Goal: Task Accomplishment & Management: Use online tool/utility

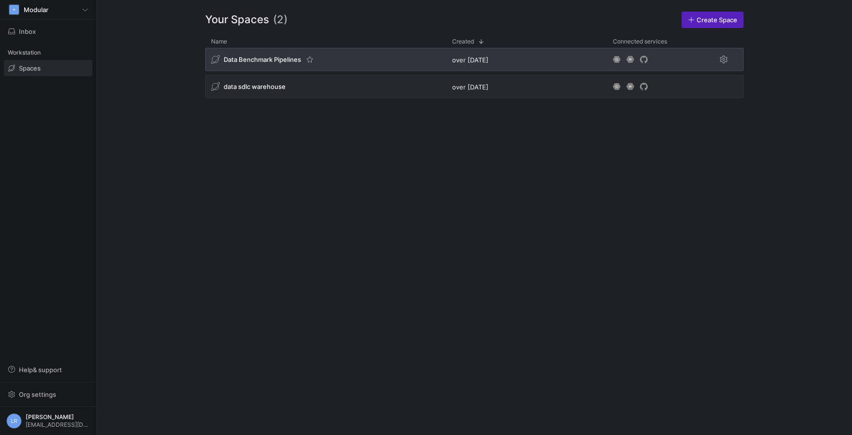
click at [273, 63] on span "Data Benchmark Pipelines" at bounding box center [262, 60] width 77 height 8
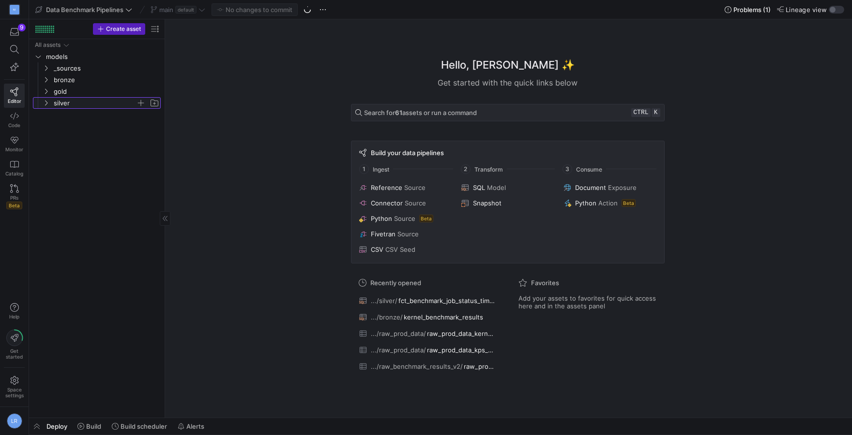
click at [78, 104] on span "silver" at bounding box center [95, 103] width 82 height 11
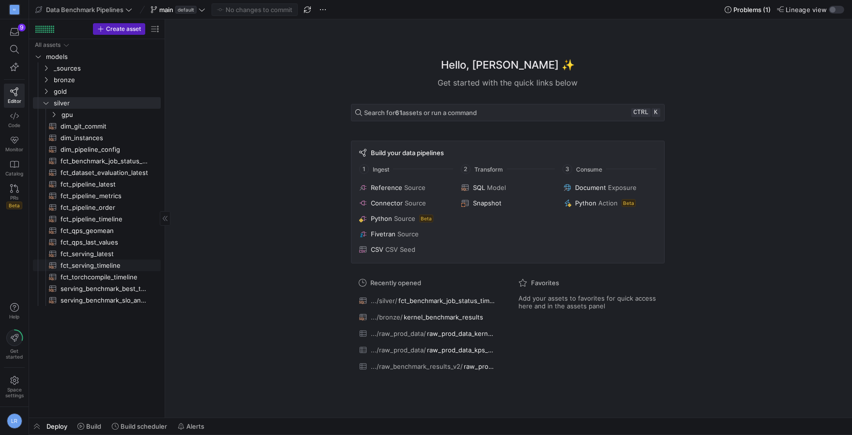
click at [83, 266] on span "fct_serving_timeline​​​​​​​​​​" at bounding box center [104, 265] width 89 height 11
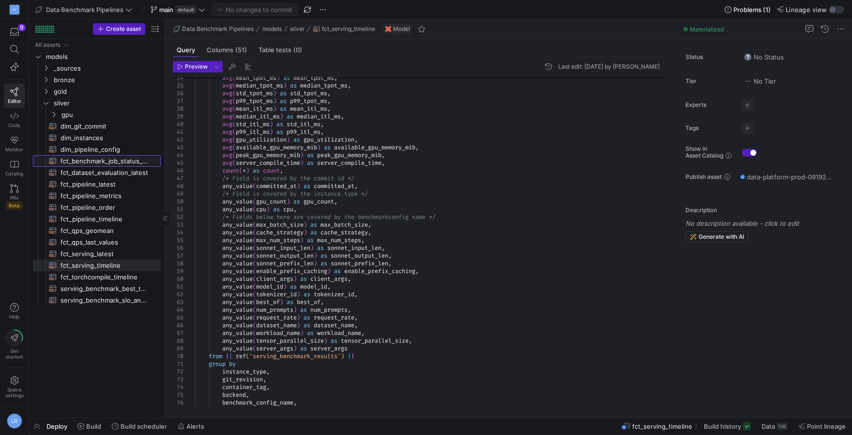
click at [79, 160] on span "fct_benchmark_job_status_timeline​​​​​​​​​​" at bounding box center [104, 161] width 89 height 11
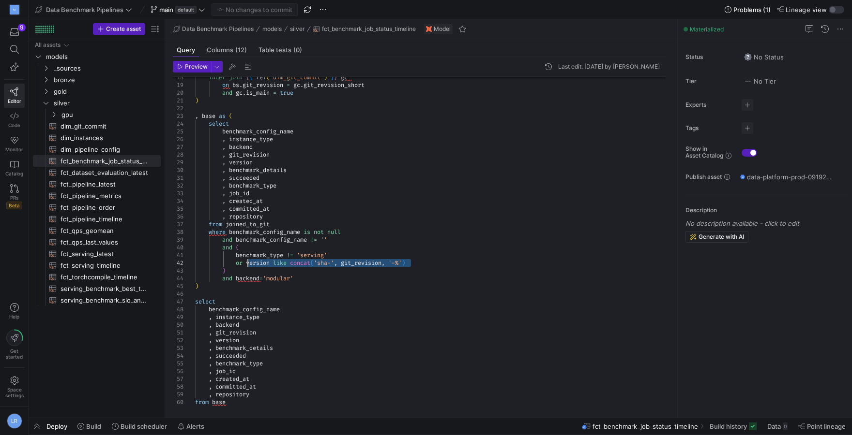
drag, startPoint x: 425, startPoint y: 260, endPoint x: 248, endPoint y: 261, distance: 177.6
click at [248, 261] on div at bounding box center [247, 263] width 1 height 8
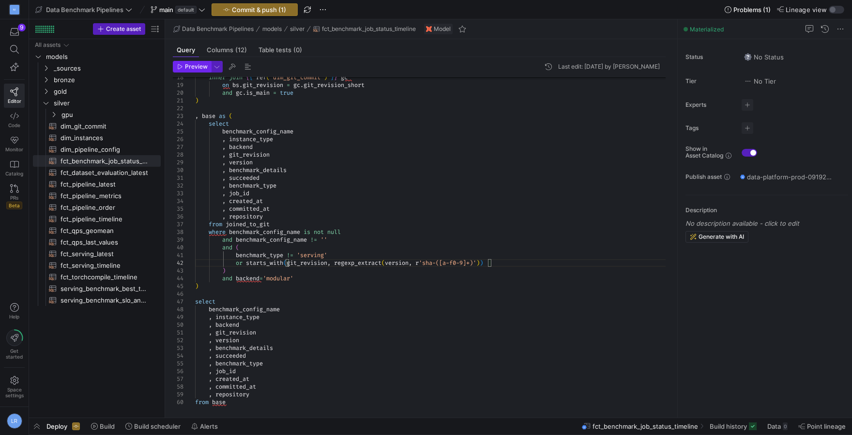
click at [199, 71] on span "button" at bounding box center [191, 66] width 37 height 11
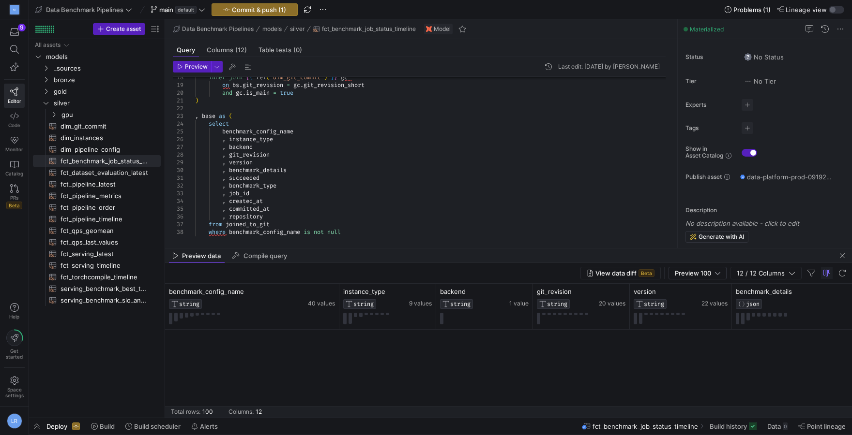
scroll to position [1765, 0]
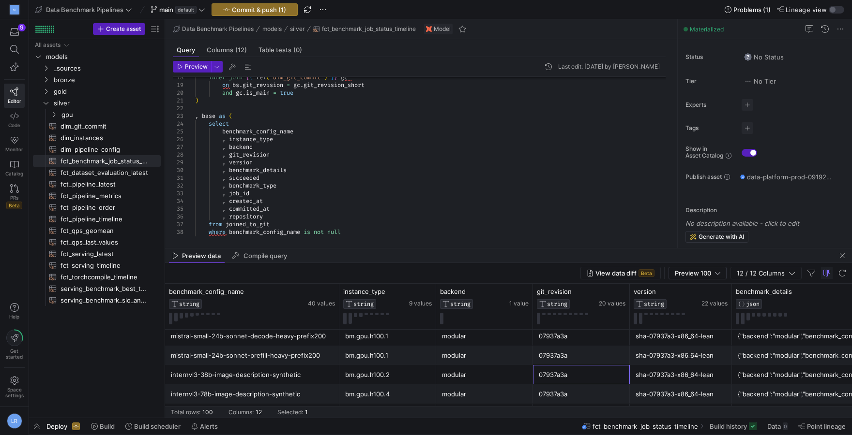
drag, startPoint x: 541, startPoint y: 377, endPoint x: 554, endPoint y: 377, distance: 12.6
click at [554, 377] on div "07937a3a" at bounding box center [581, 375] width 85 height 19
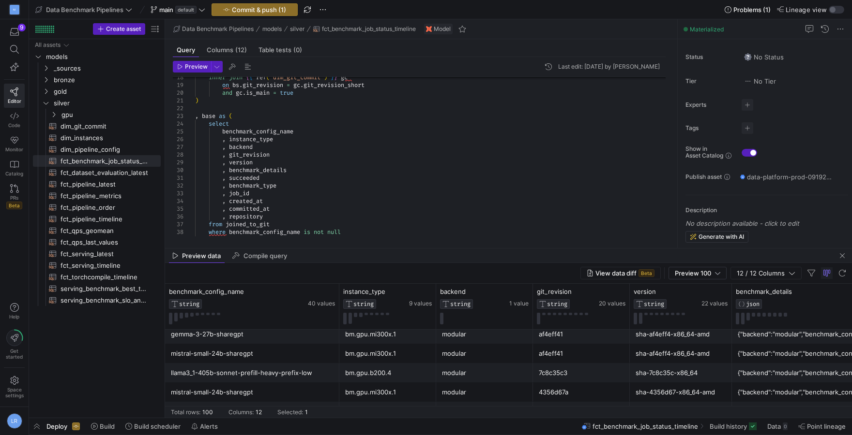
scroll to position [0, 0]
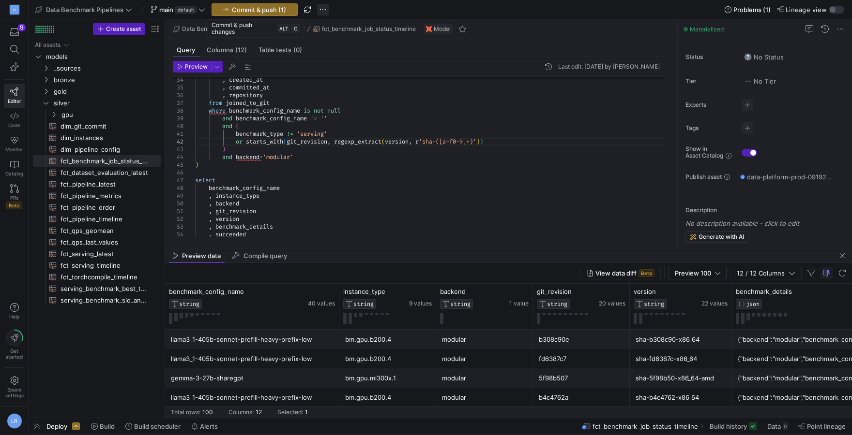
click at [321, 10] on span "button" at bounding box center [323, 10] width 12 height 12
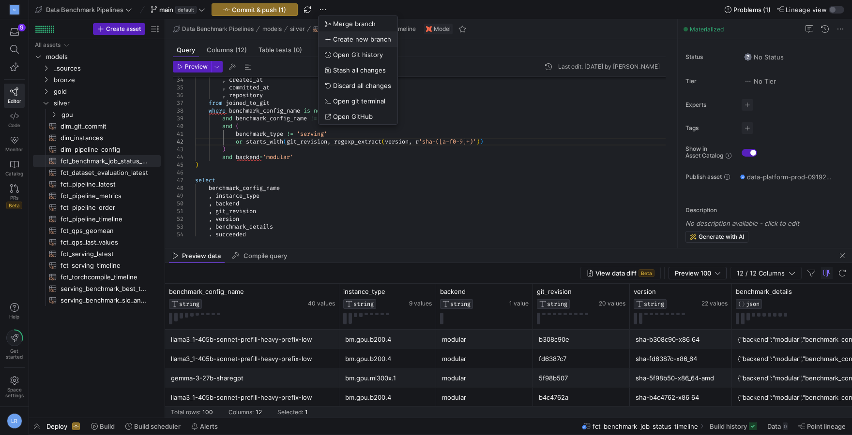
click at [363, 38] on span "Create new branch" at bounding box center [362, 39] width 58 height 8
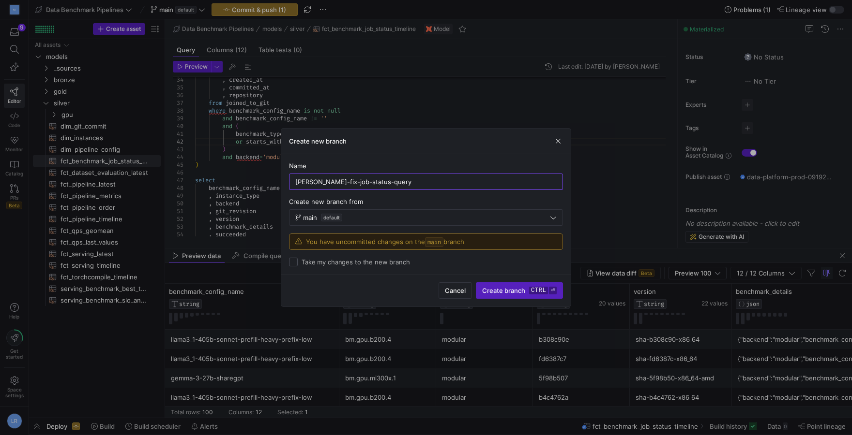
type input "[PERSON_NAME]-fix-job-status-query"
click at [359, 263] on label "Take my changes to the new branch" at bounding box center [354, 262] width 112 height 8
click at [298, 263] on input "Take my changes to the new branch" at bounding box center [293, 262] width 9 height 9
checkbox input "true"
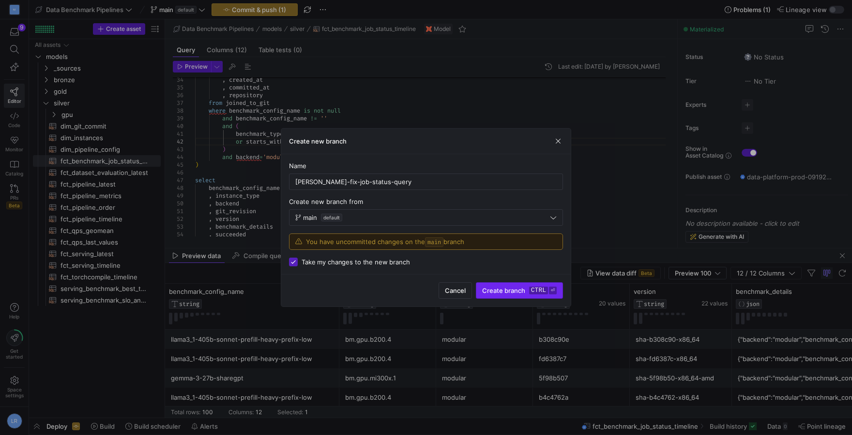
click at [506, 291] on span "Create branch ctrl ⏎" at bounding box center [519, 291] width 75 height 8
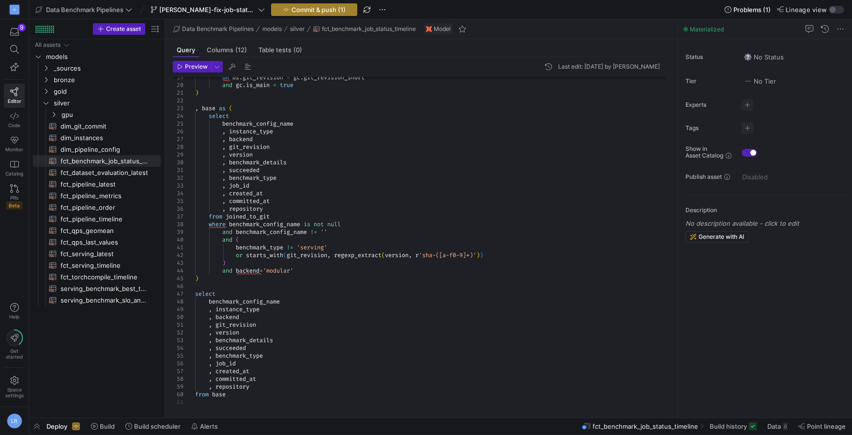
click at [286, 15] on span "button" at bounding box center [313, 10] width 85 height 12
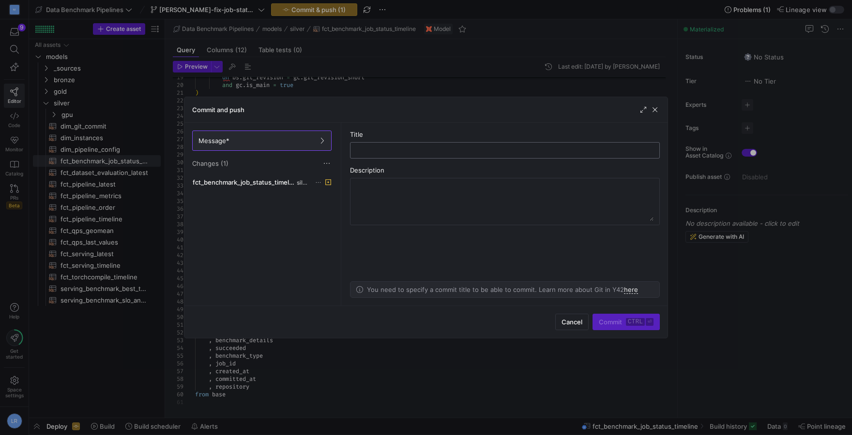
click at [397, 152] on input "text" at bounding box center [504, 151] width 293 height 8
type input "[DATA-514] Fix job status query"
click at [611, 325] on span "Commit ctrl ⏎" at bounding box center [626, 322] width 55 height 8
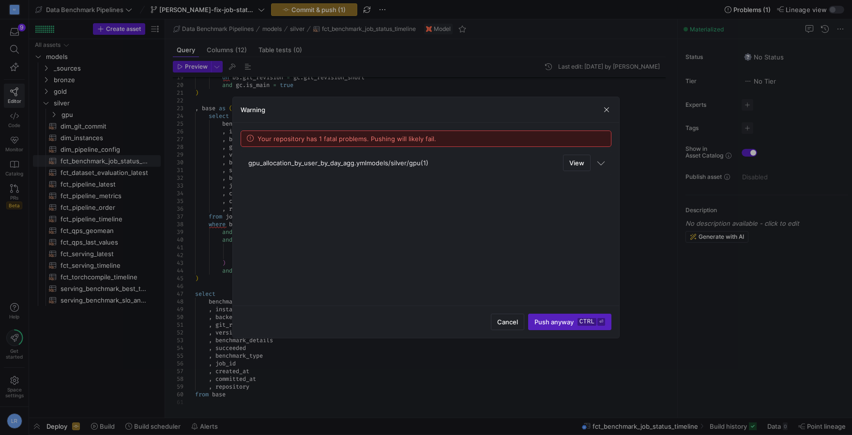
click at [605, 165] on mat-expansion-panel-header "gpu_allocation_by_user_by_day_agg.yml models/silver/gpu (1) View" at bounding box center [425, 163] width 371 height 24
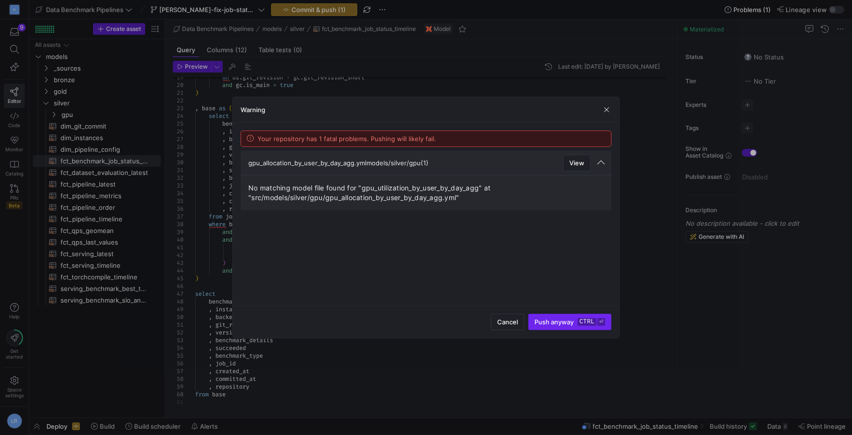
click at [559, 323] on span "Push anyway ctrl ⏎" at bounding box center [569, 322] width 71 height 8
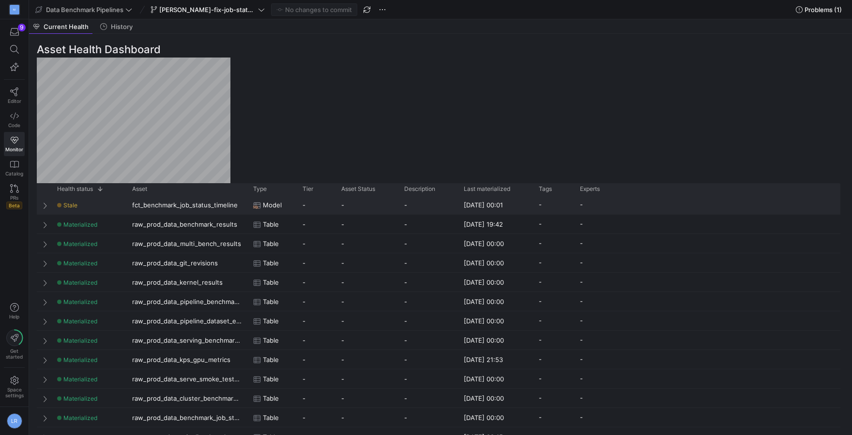
click at [44, 205] on span "Press SPACE to select this row." at bounding box center [46, 206] width 7 height 8
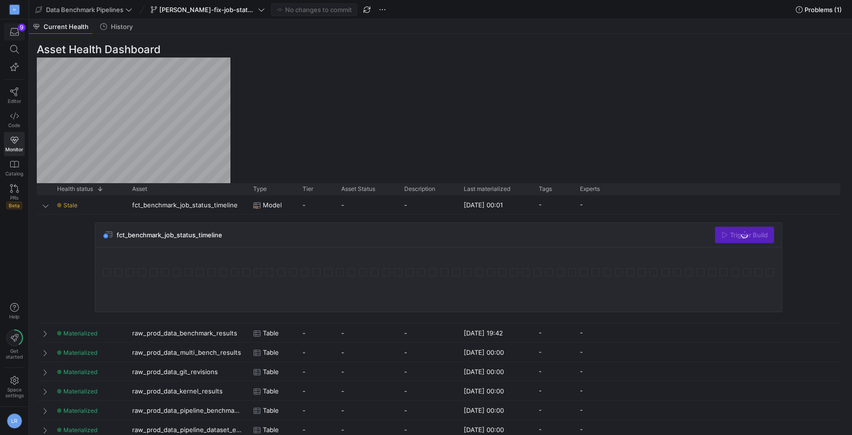
click at [13, 36] on icon "button" at bounding box center [14, 32] width 9 height 9
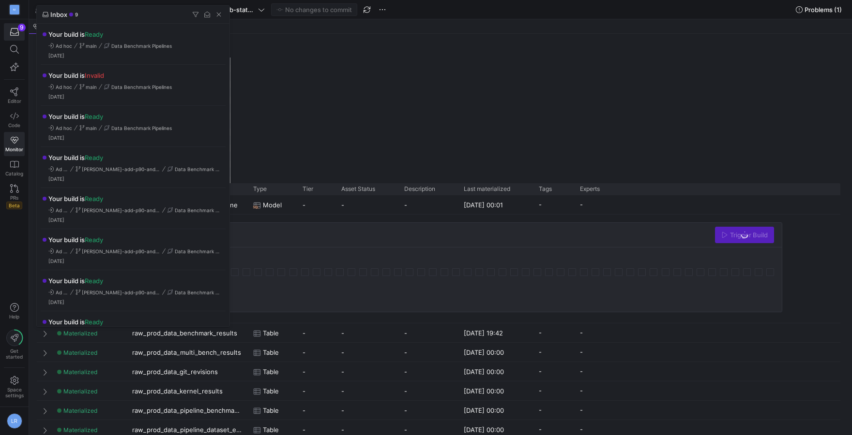
click at [288, 111] on div at bounding box center [426, 217] width 852 height 435
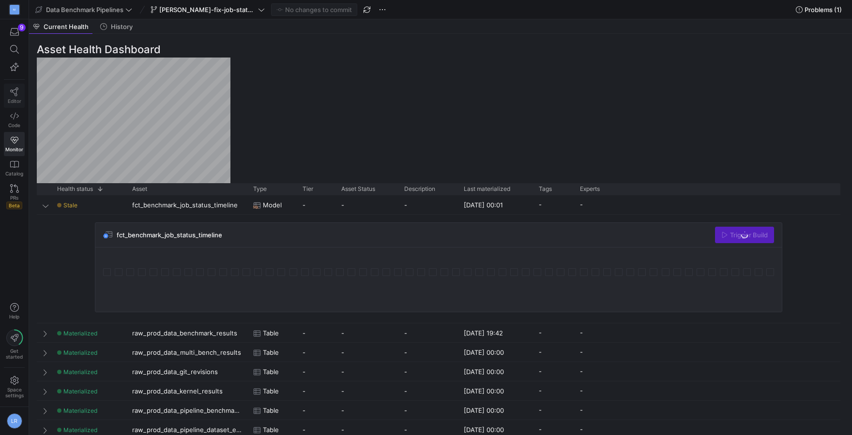
click at [15, 93] on icon at bounding box center [14, 92] width 9 height 9
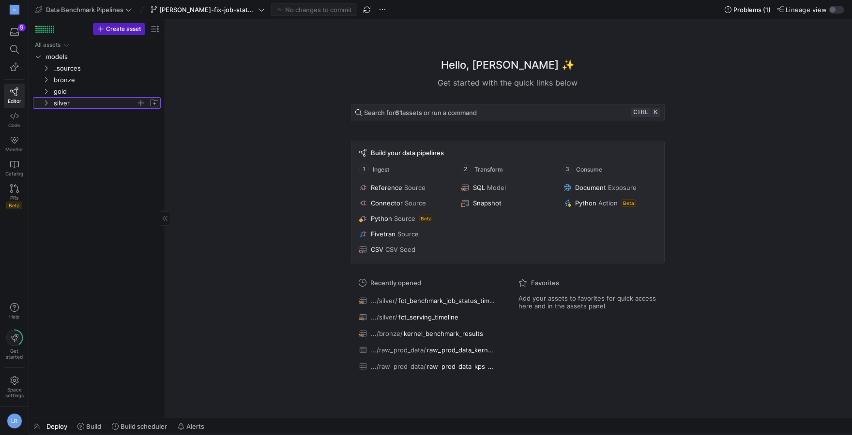
click at [62, 104] on span "silver" at bounding box center [95, 103] width 82 height 11
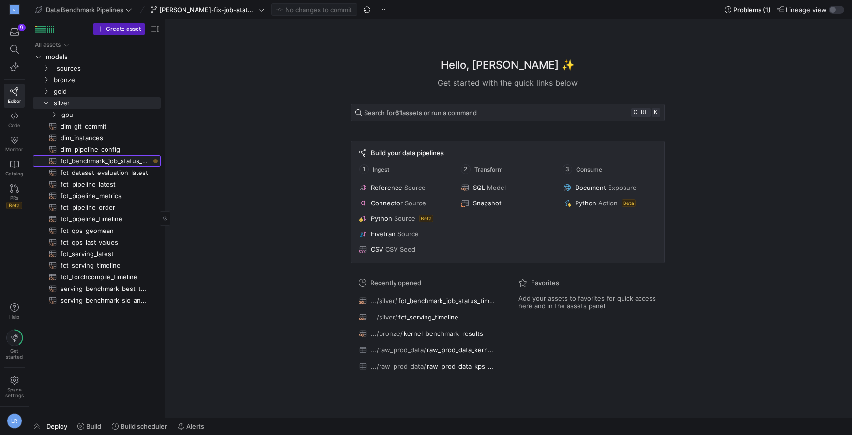
click at [114, 164] on span "fct_benchmark_job_status_timeline​​​​​​​​​​" at bounding box center [104, 161] width 89 height 11
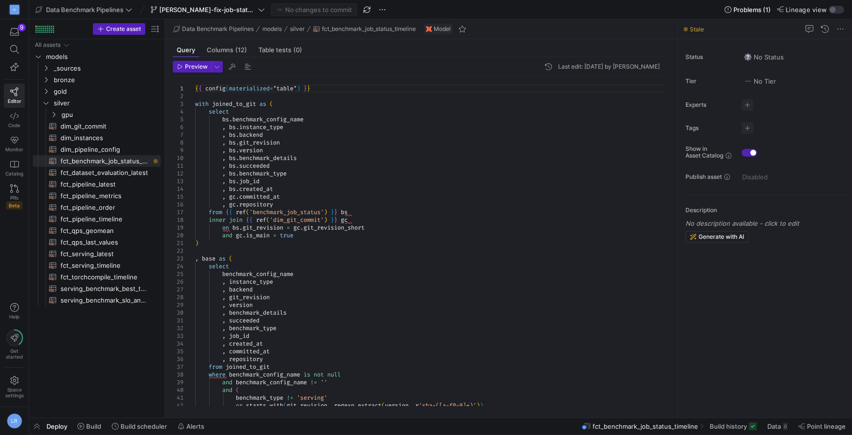
click at [234, 423] on div "Deploy Build Build scheduler Alerts fct_benchmark_job_status_timeline Build his…" at bounding box center [440, 427] width 823 height 16
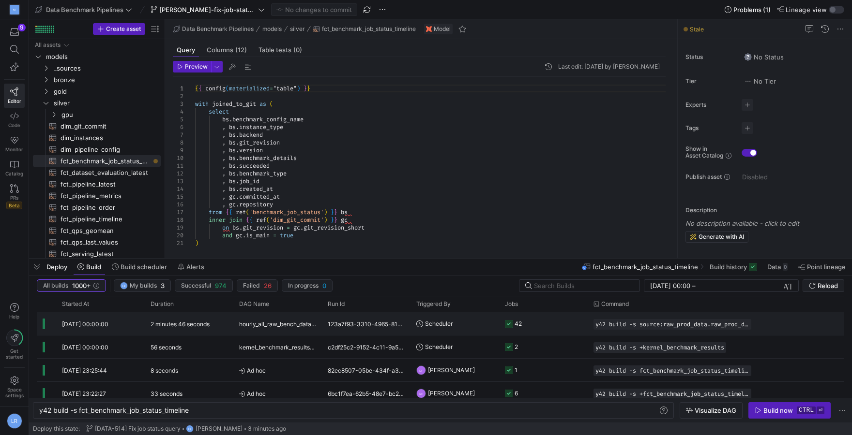
click at [524, 333] on y42-job-status-cell-renderer "42" at bounding box center [543, 324] width 77 height 22
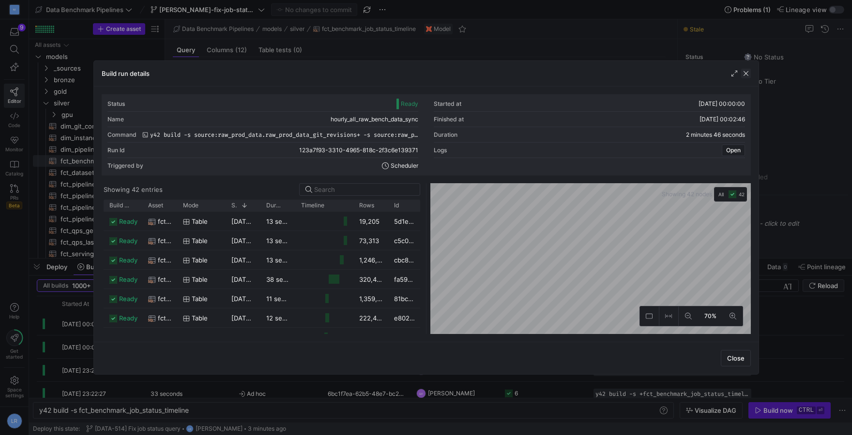
click at [747, 75] on span "button" at bounding box center [746, 74] width 10 height 10
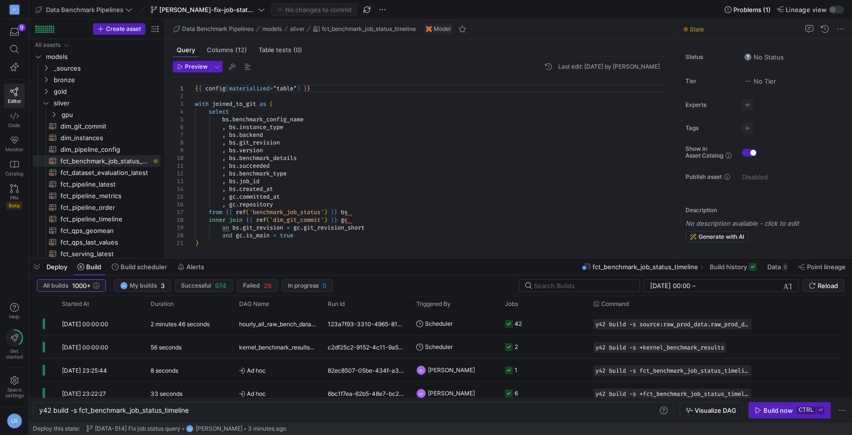
click at [551, 204] on div ", gc . repository" at bounding box center [434, 205] width 478 height 8
click at [768, 410] on div "Build now" at bounding box center [778, 411] width 30 height 8
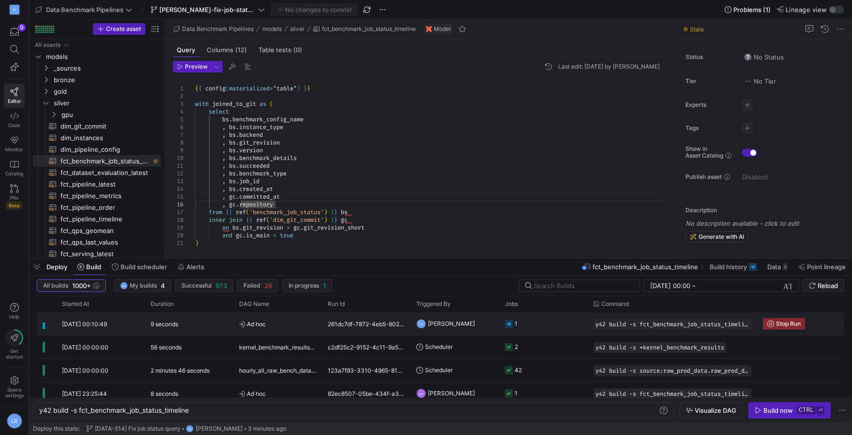
click at [316, 328] on div "Ad hoc" at bounding box center [277, 324] width 89 height 23
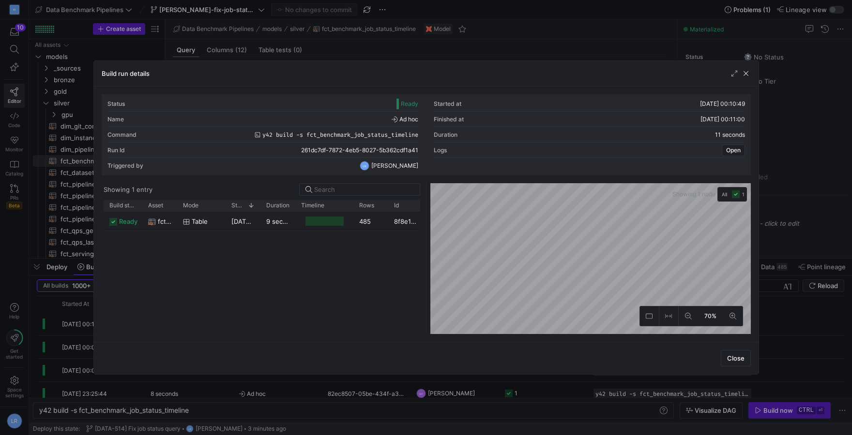
click at [810, 210] on div at bounding box center [426, 217] width 852 height 435
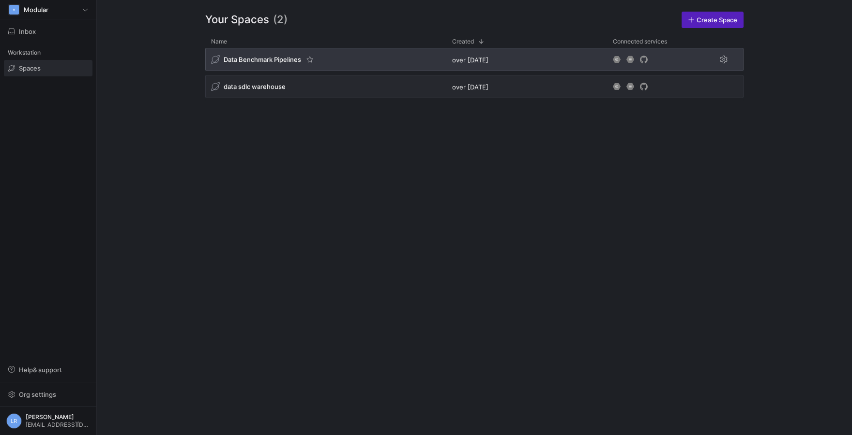
click at [336, 59] on div "Data Benchmark Pipelines" at bounding box center [325, 59] width 241 height 23
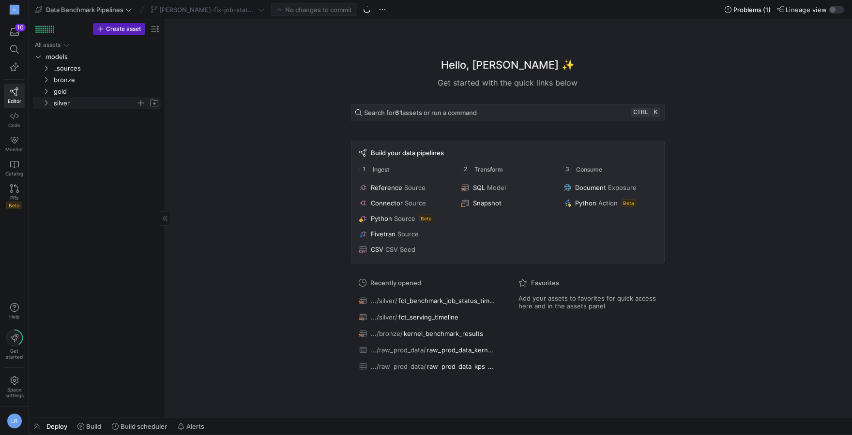
click at [63, 105] on span "silver" at bounding box center [95, 103] width 82 height 11
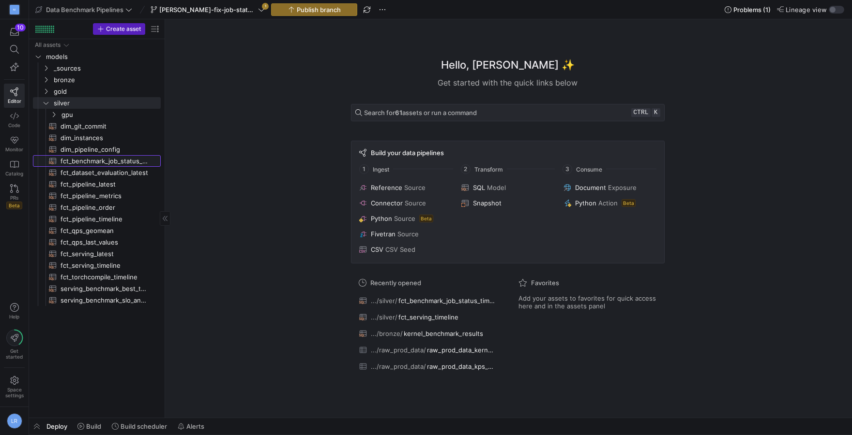
click at [87, 164] on span "fct_benchmark_job_status_timeline​​​​​​​​​​" at bounding box center [104, 161] width 89 height 11
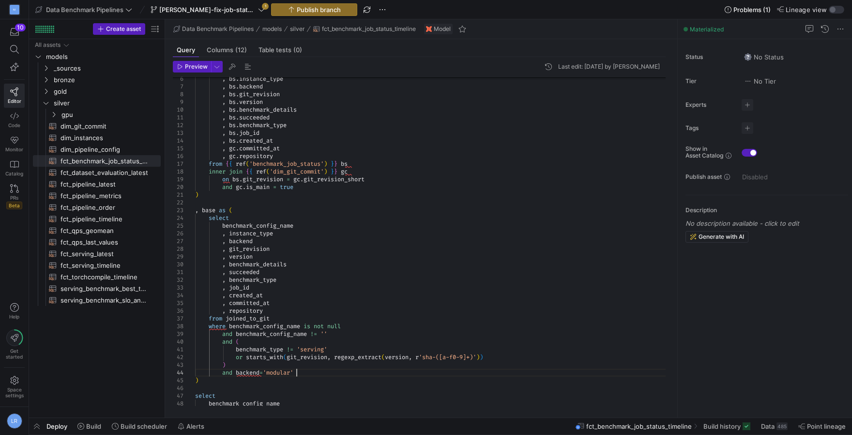
click at [319, 371] on div "and backend = 'modular'" at bounding box center [434, 373] width 478 height 8
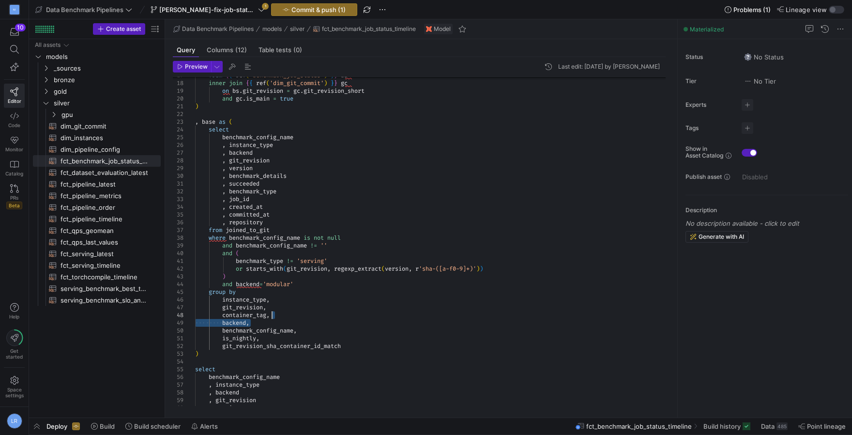
drag, startPoint x: 271, startPoint y: 324, endPoint x: 287, endPoint y: 312, distance: 20.1
click at [287, 312] on div "container_tag ," at bounding box center [434, 316] width 478 height 8
click at [248, 315] on div at bounding box center [247, 316] width 1 height 8
click at [248, 315] on span "container_tag" at bounding box center [244, 316] width 44 height 8
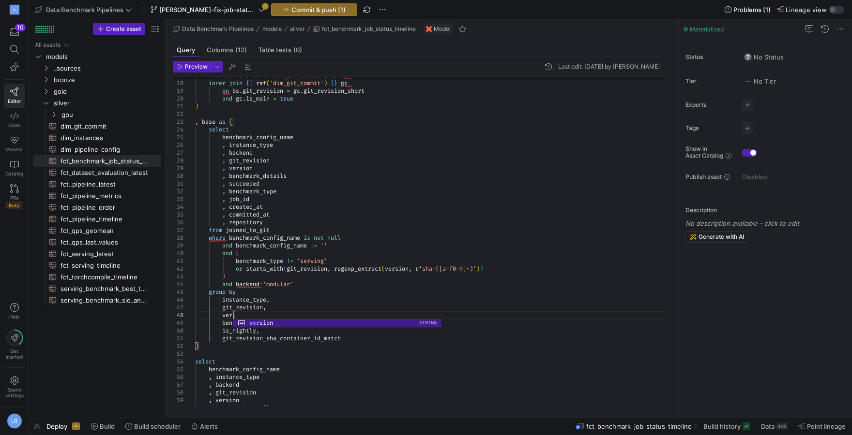
scroll to position [54, 42]
drag, startPoint x: 367, startPoint y: 343, endPoint x: 353, endPoint y: 324, distance: 23.1
click at [353, 324] on div "on bs . git_revision = gc . git_revision_short and gc . is_main = true ) , base…" at bounding box center [434, 207] width 478 height 534
click at [341, 338] on span "git_revision_sha_container_id_match" at bounding box center [281, 339] width 119 height 8
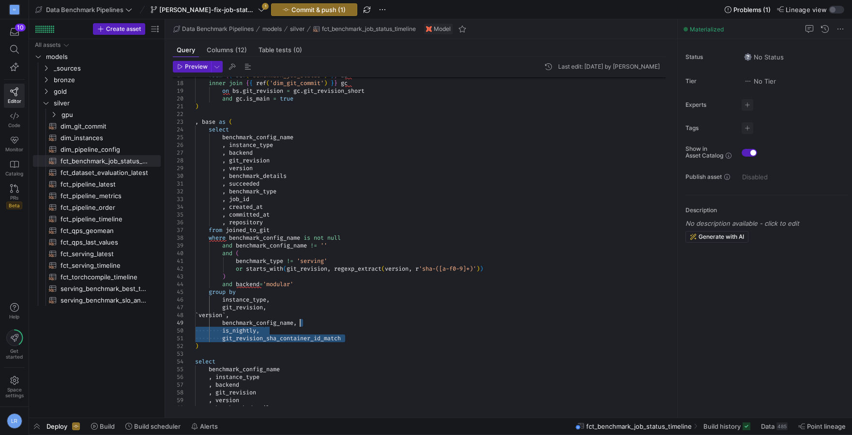
drag, startPoint x: 354, startPoint y: 339, endPoint x: 346, endPoint y: 323, distance: 17.5
click at [346, 322] on div "benchmark_config_name ," at bounding box center [434, 323] width 478 height 8
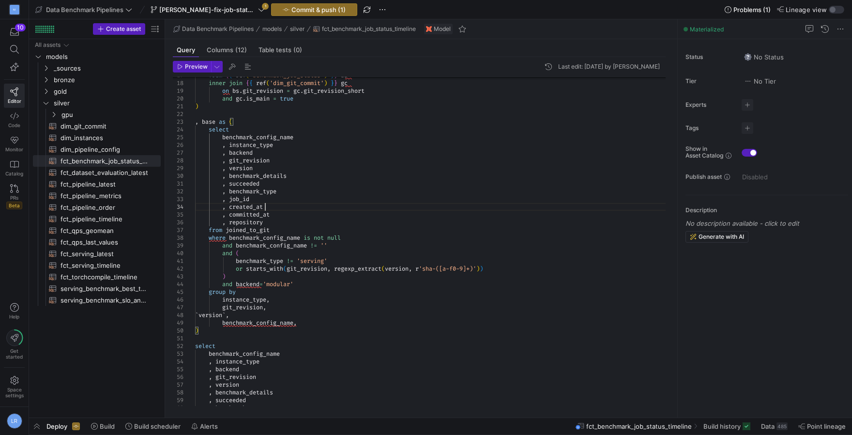
click at [513, 210] on div ", created_at" at bounding box center [434, 207] width 478 height 8
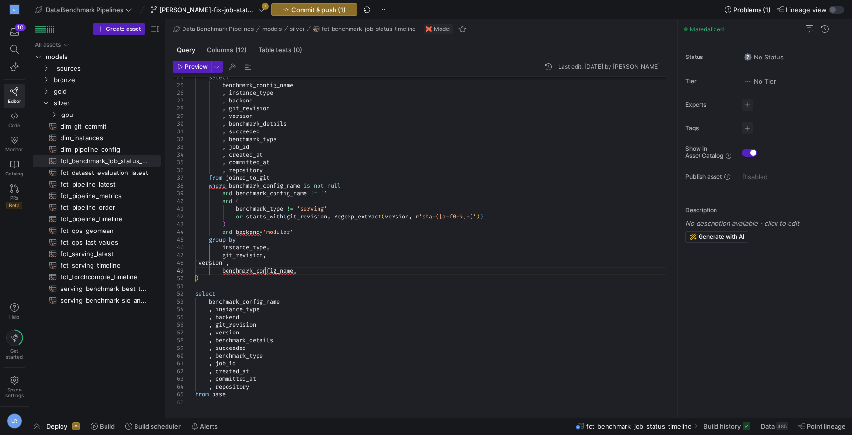
click at [317, 273] on div "benchmark_config_name ," at bounding box center [434, 271] width 478 height 8
click at [293, 329] on div ", version" at bounding box center [434, 333] width 478 height 8
click at [240, 329] on div at bounding box center [240, 333] width 1 height 8
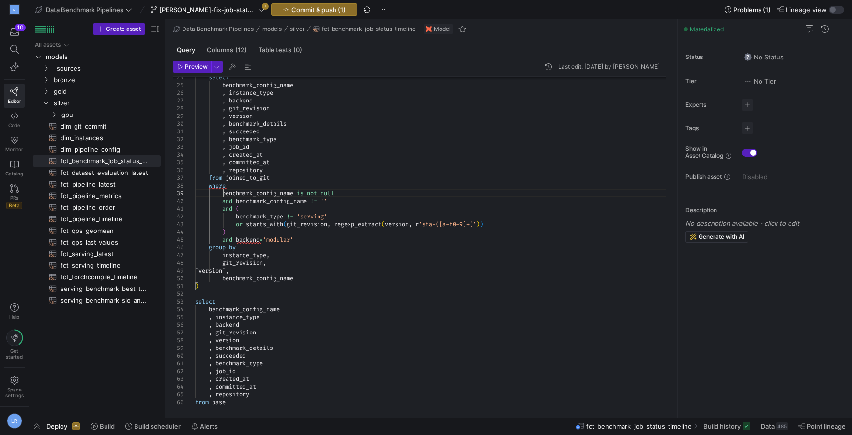
click at [385, 225] on span "(" at bounding box center [382, 225] width 3 height 8
click at [357, 209] on div "and (" at bounding box center [434, 209] width 478 height 8
click at [255, 186] on div "where" at bounding box center [434, 186] width 478 height 8
click at [293, 218] on span "!=" at bounding box center [289, 217] width 7 height 8
click at [259, 243] on span "backend" at bounding box center [248, 240] width 24 height 8
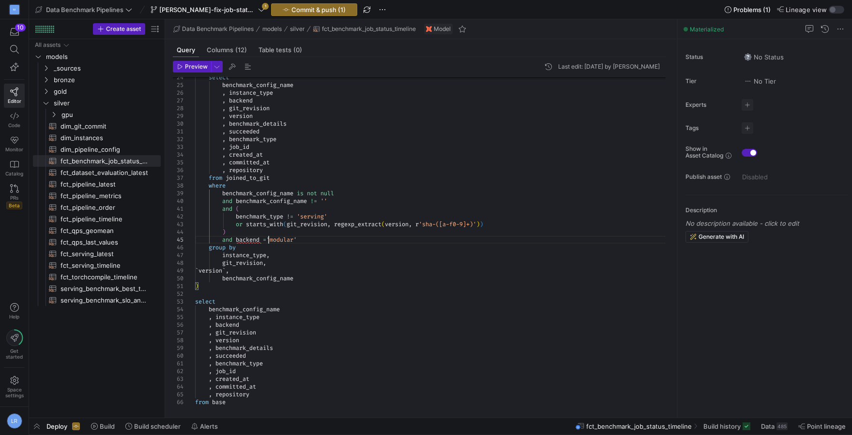
scroll to position [39, 76]
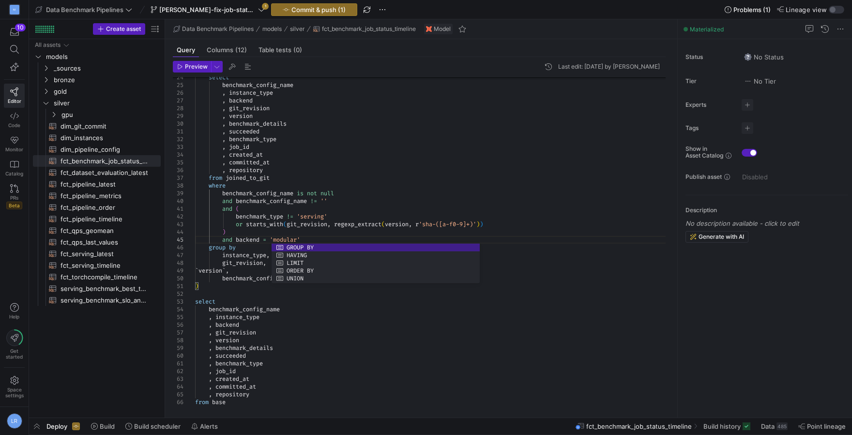
click at [373, 208] on div "and (" at bounding box center [434, 209] width 478 height 8
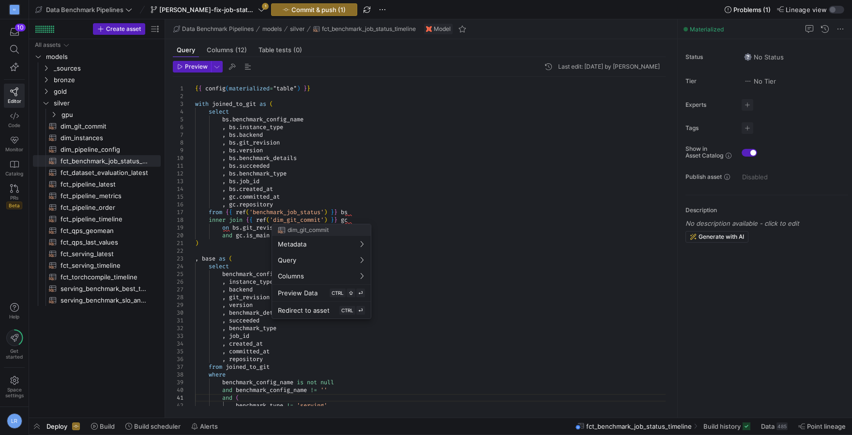
click at [421, 195] on div at bounding box center [426, 217] width 852 height 435
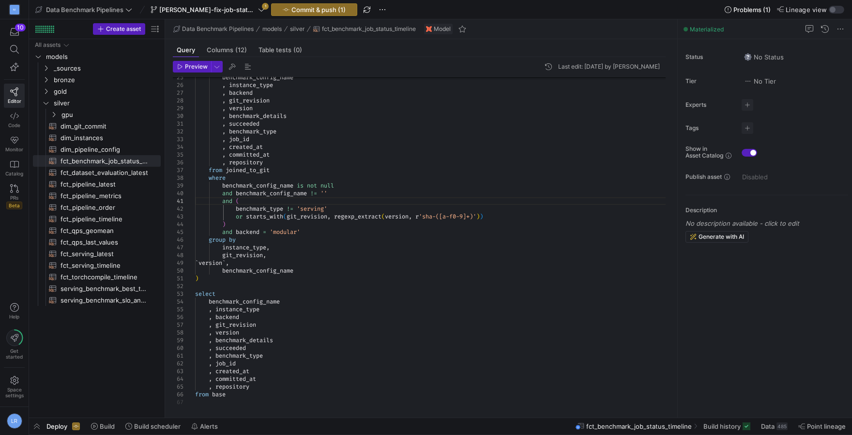
click at [367, 266] on div "` version ` ," at bounding box center [434, 263] width 478 height 8
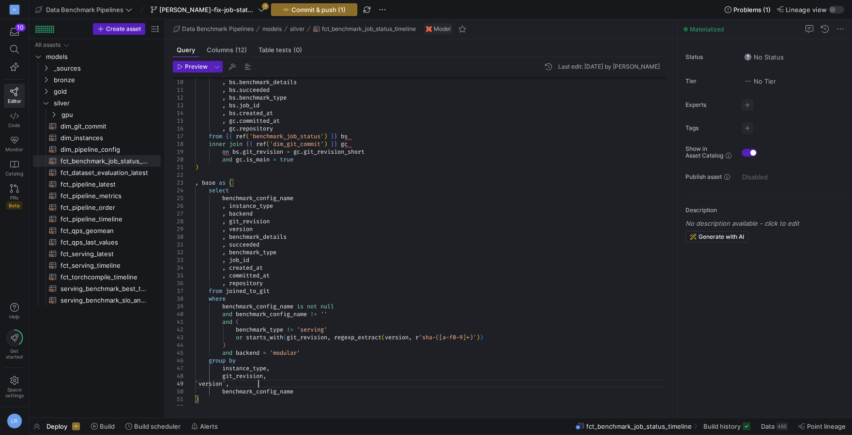
click at [229, 279] on span at bounding box center [226, 276] width 3 height 8
click at [231, 241] on span "succeeded" at bounding box center [244, 245] width 30 height 8
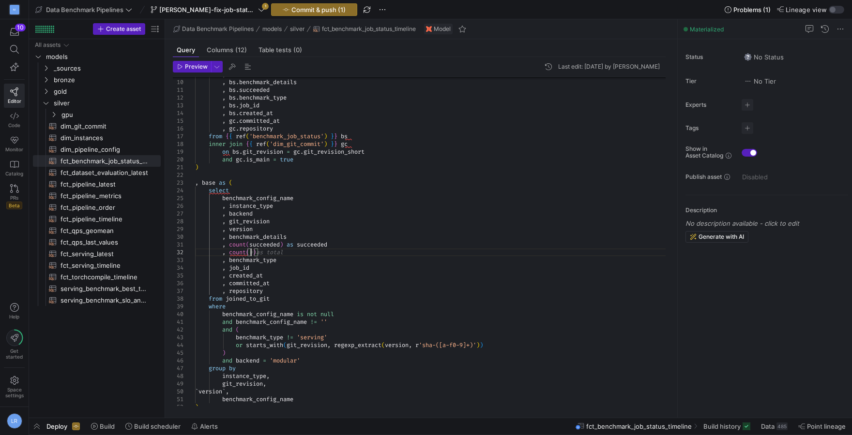
scroll to position [8, 59]
click at [255, 253] on span "succeeded" at bounding box center [268, 253] width 30 height 8
drag, startPoint x: 342, startPoint y: 253, endPoint x: 337, endPoint y: 239, distance: 14.4
